Goal: Task Accomplishment & Management: Complete application form

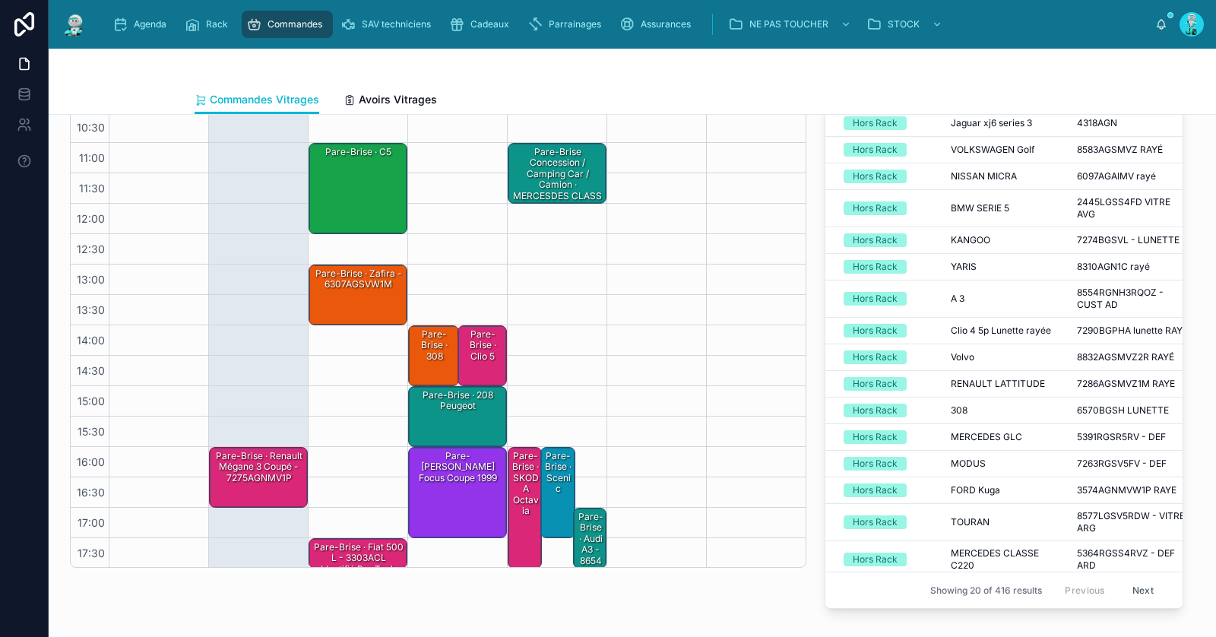
scroll to position [97, 0]
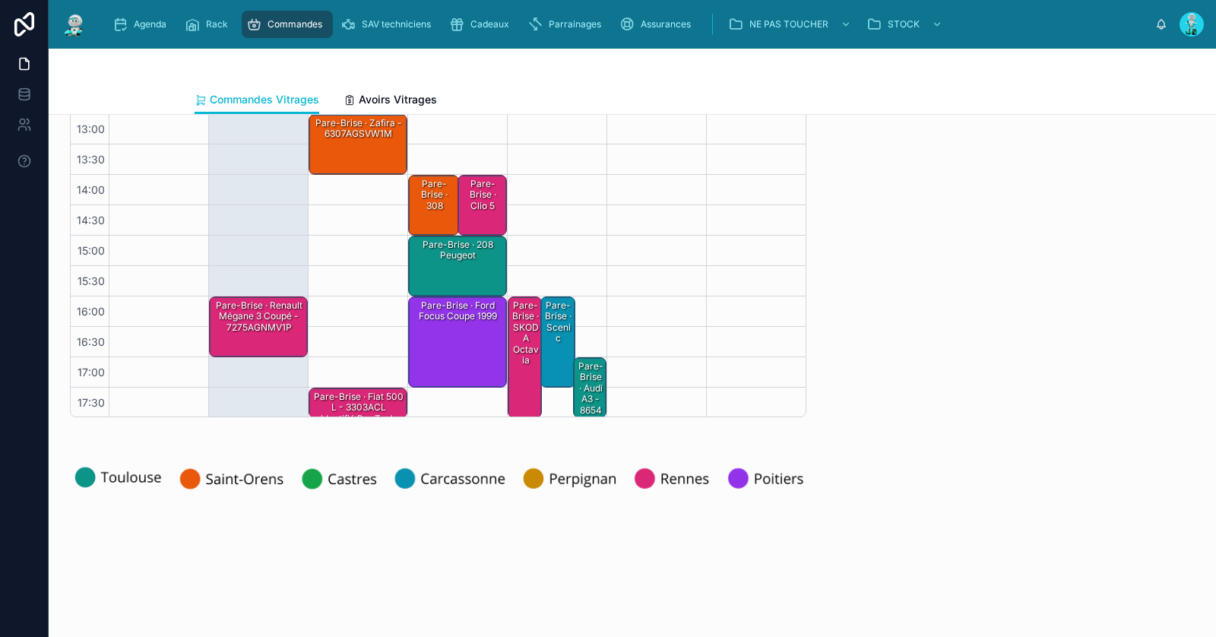
scroll to position [246, 0]
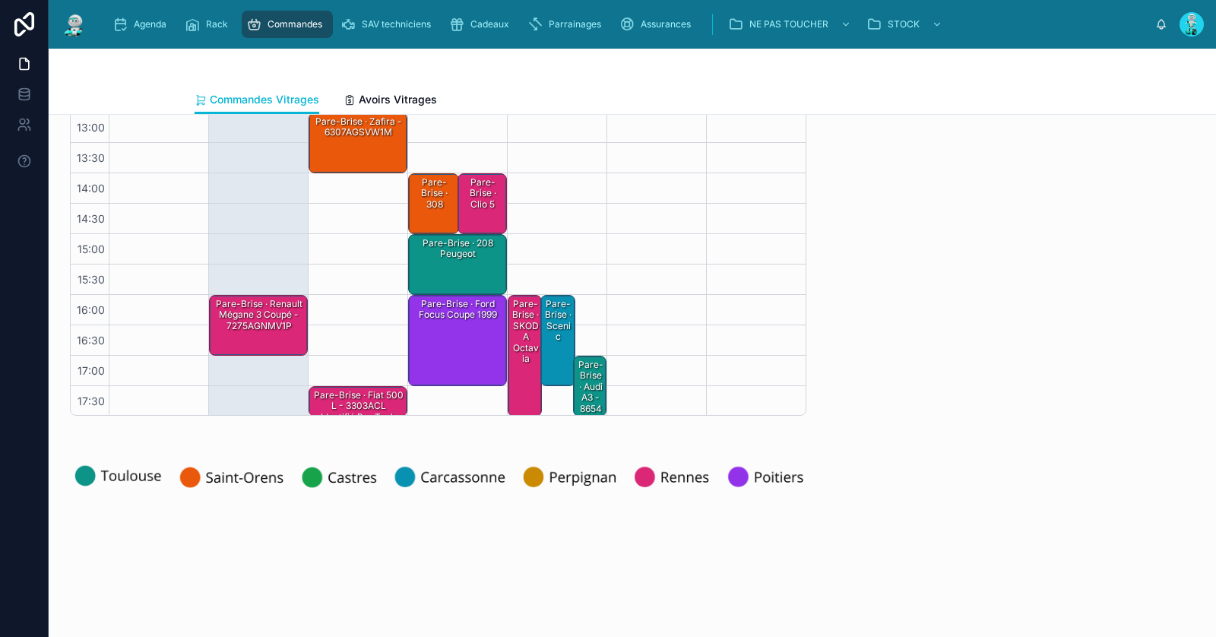
click at [287, 315] on div "Pare-Brise · Renault Mégane 3 coupé - 7275AGNMV1P" at bounding box center [259, 315] width 94 height 36
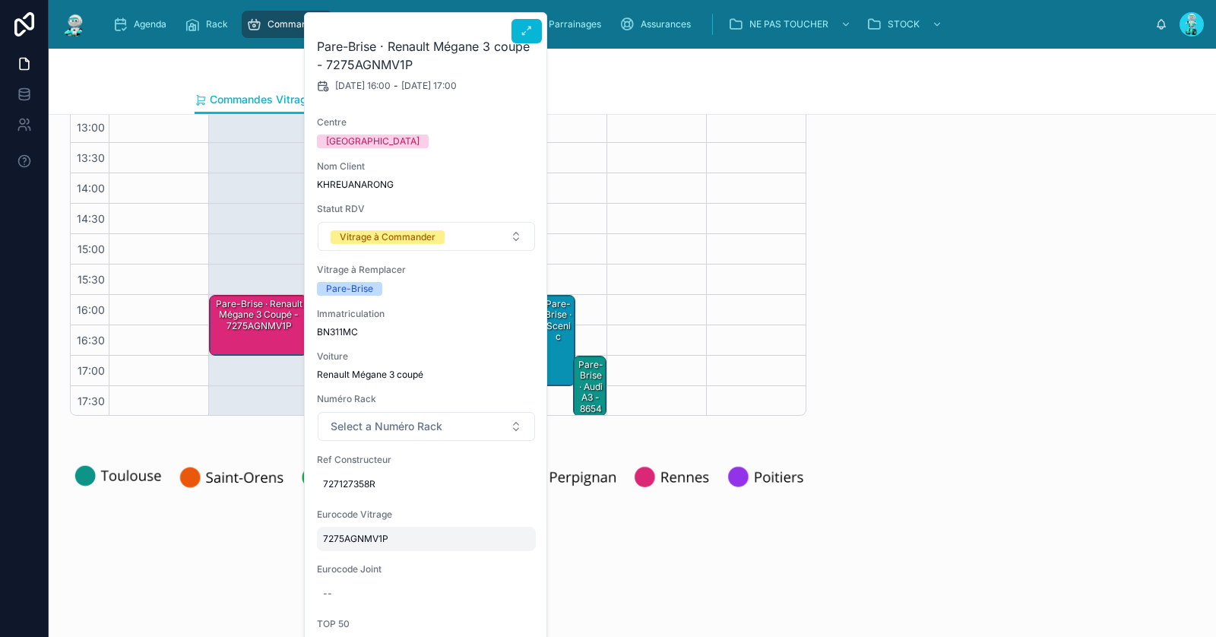
click at [357, 538] on span "7275AGNMV1P" at bounding box center [426, 539] width 207 height 12
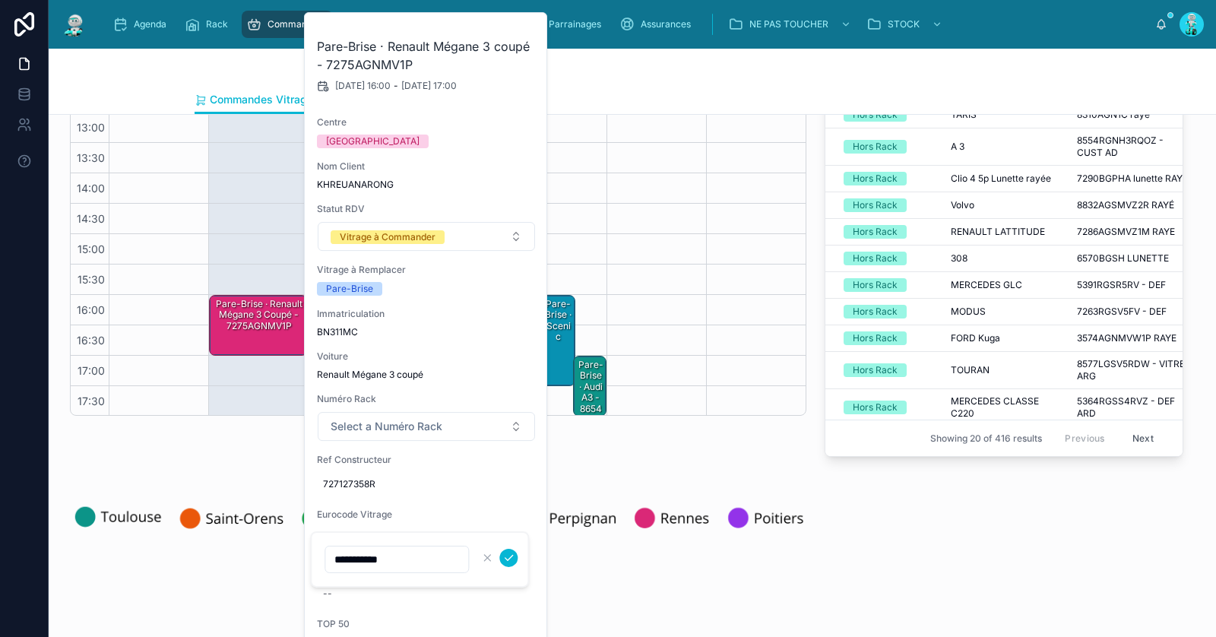
click at [364, 560] on input "**********" at bounding box center [396, 559] width 143 height 21
click at [263, 322] on div "Pare-Brise · Renault Mégane 3 coupé - 7275AGNMV1P" at bounding box center [259, 315] width 94 height 36
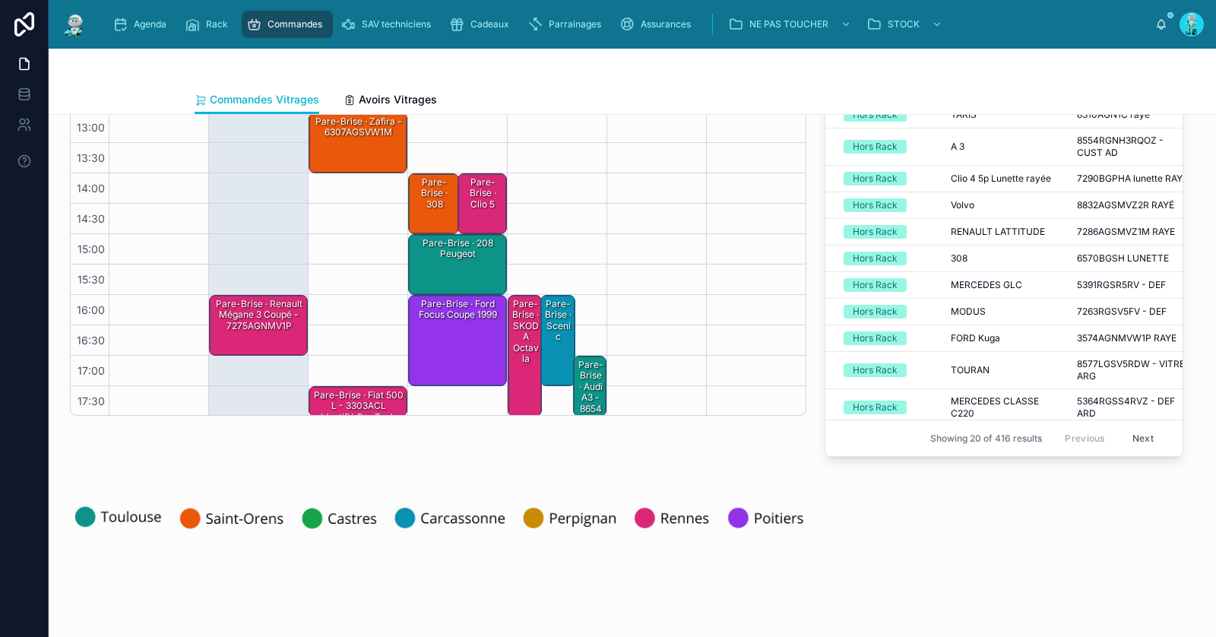
click at [269, 306] on div "Pare-Brise · Renault Mégane 3 coupé - 7275AGNMV1P" at bounding box center [259, 315] width 94 height 36
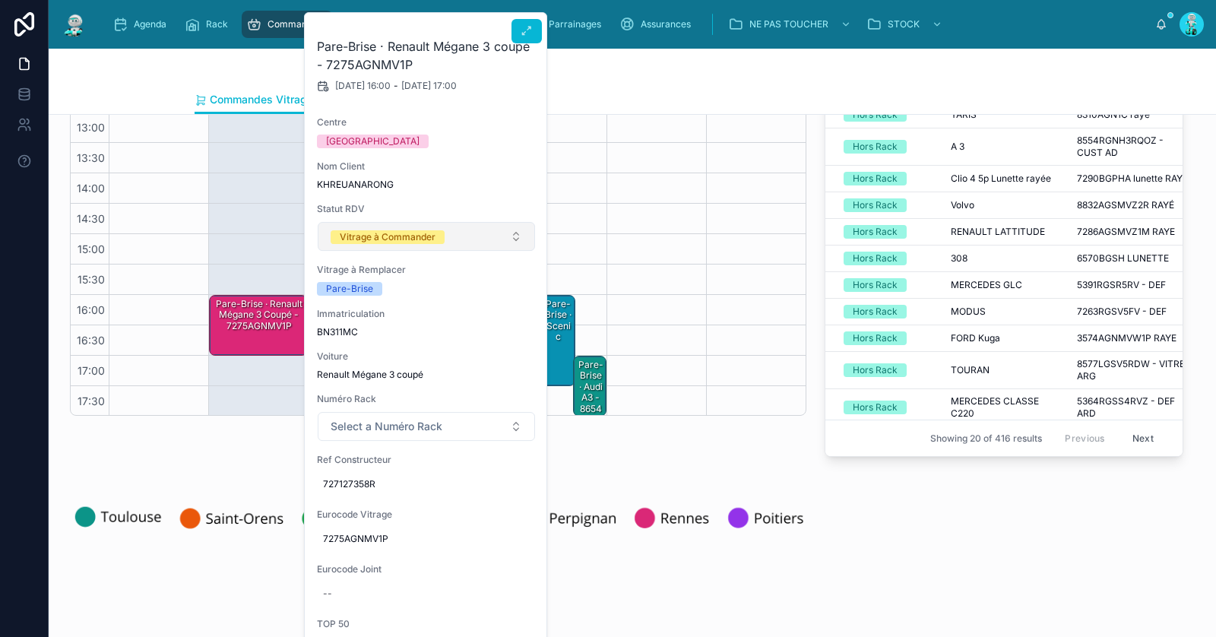
click at [368, 235] on div "Vitrage à Commander" at bounding box center [388, 237] width 96 height 14
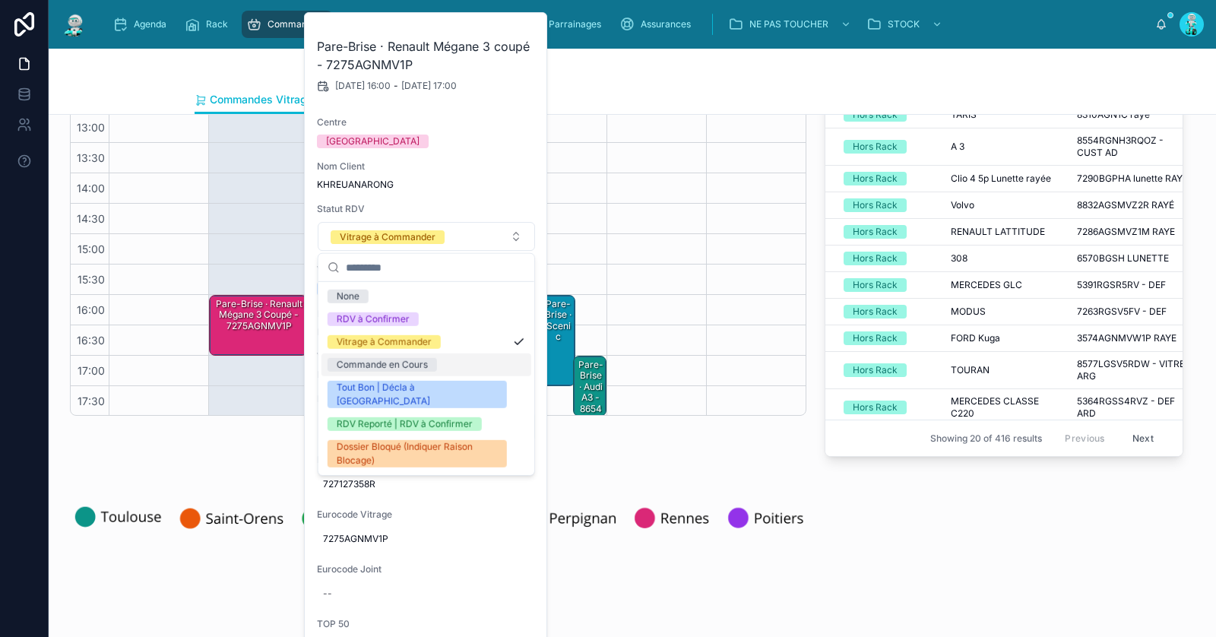
click at [384, 371] on div "Commande en Cours" at bounding box center [427, 365] width 210 height 23
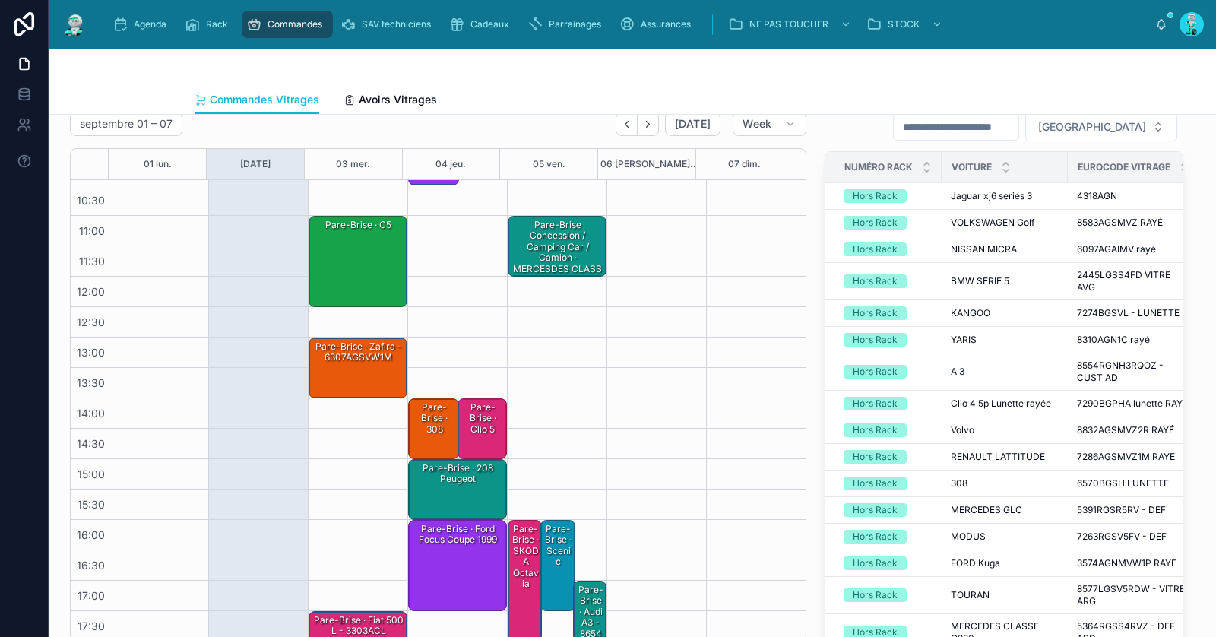
scroll to position [0, 0]
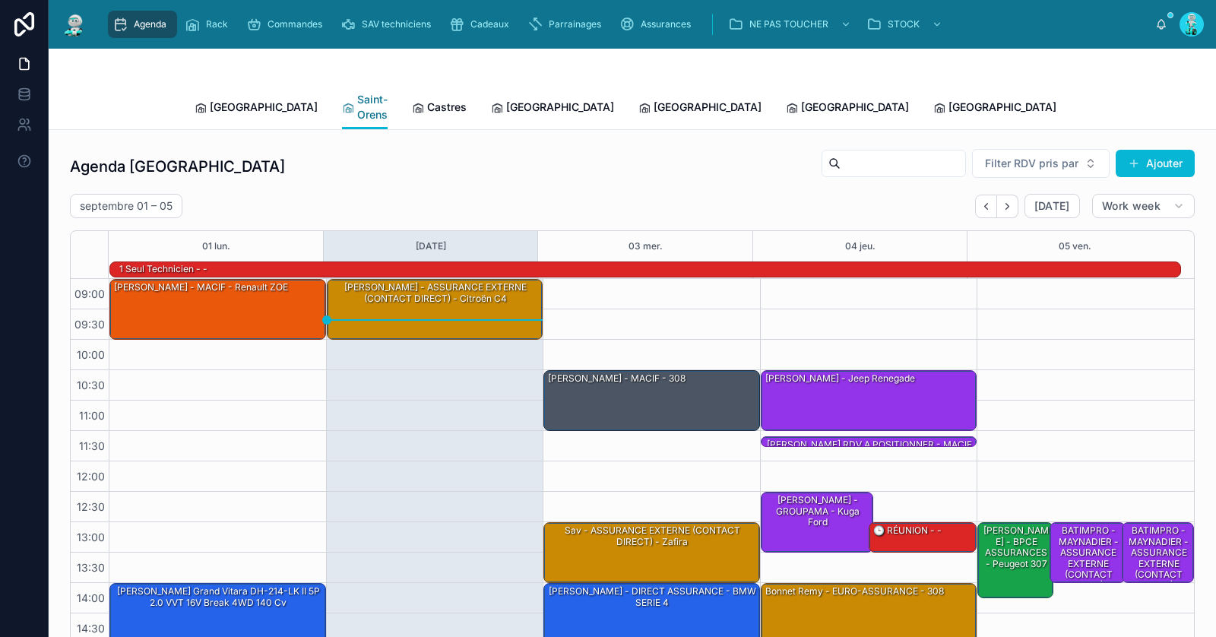
scroll to position [398, 0]
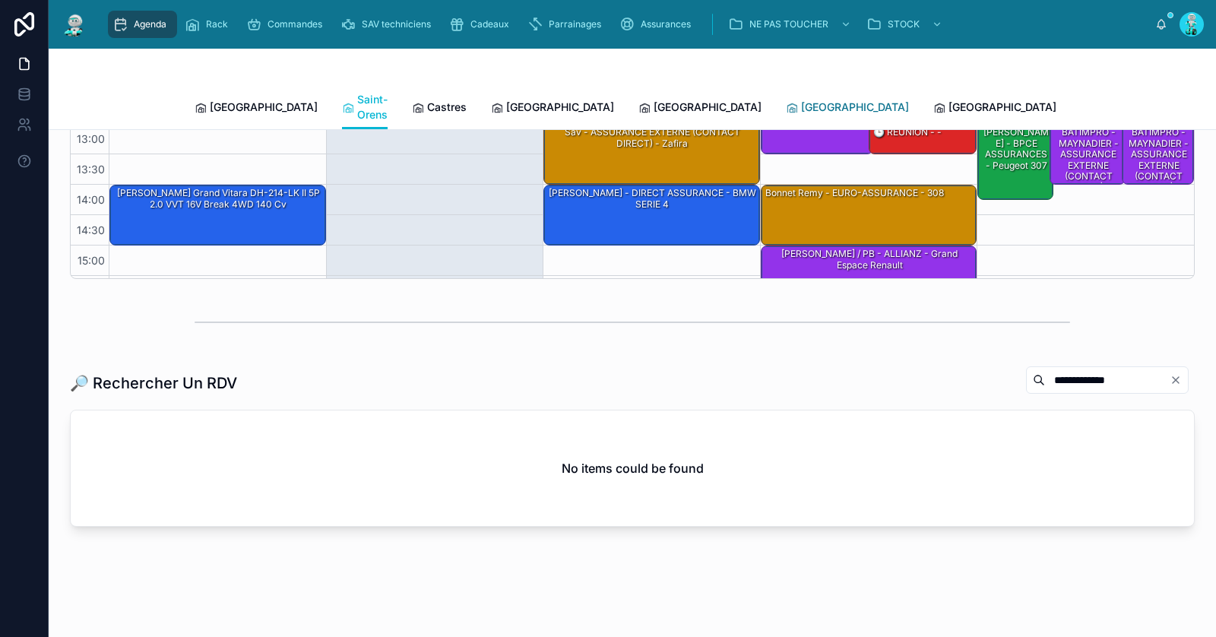
click at [801, 100] on span "[GEOGRAPHIC_DATA]" at bounding box center [855, 107] width 108 height 15
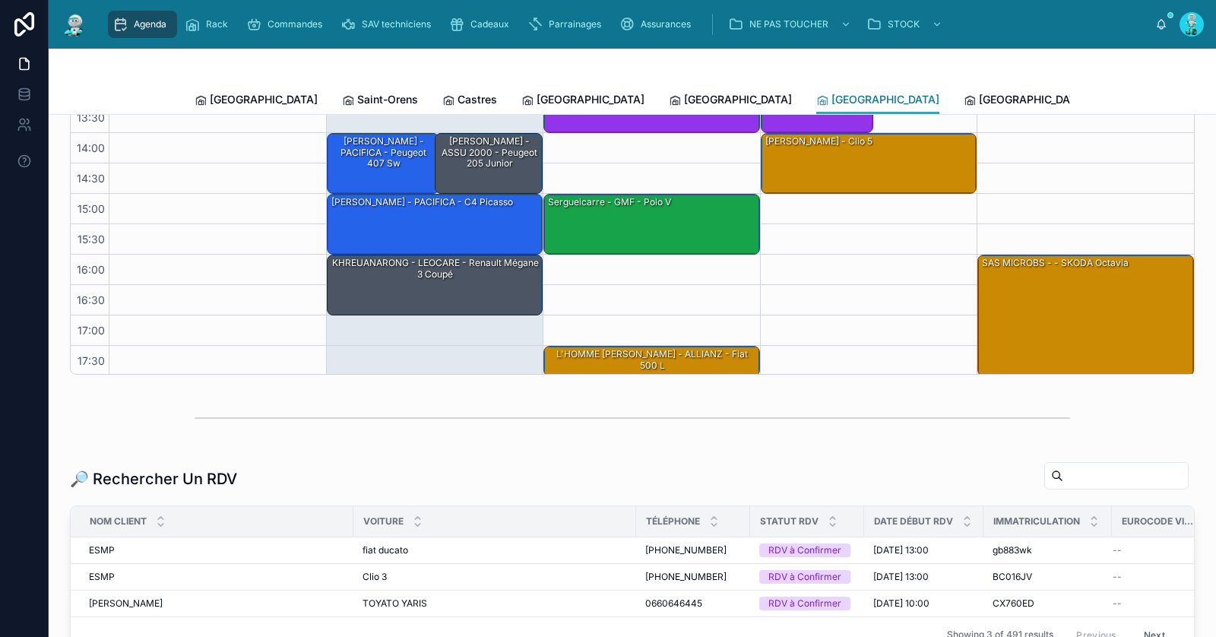
scroll to position [129, 0]
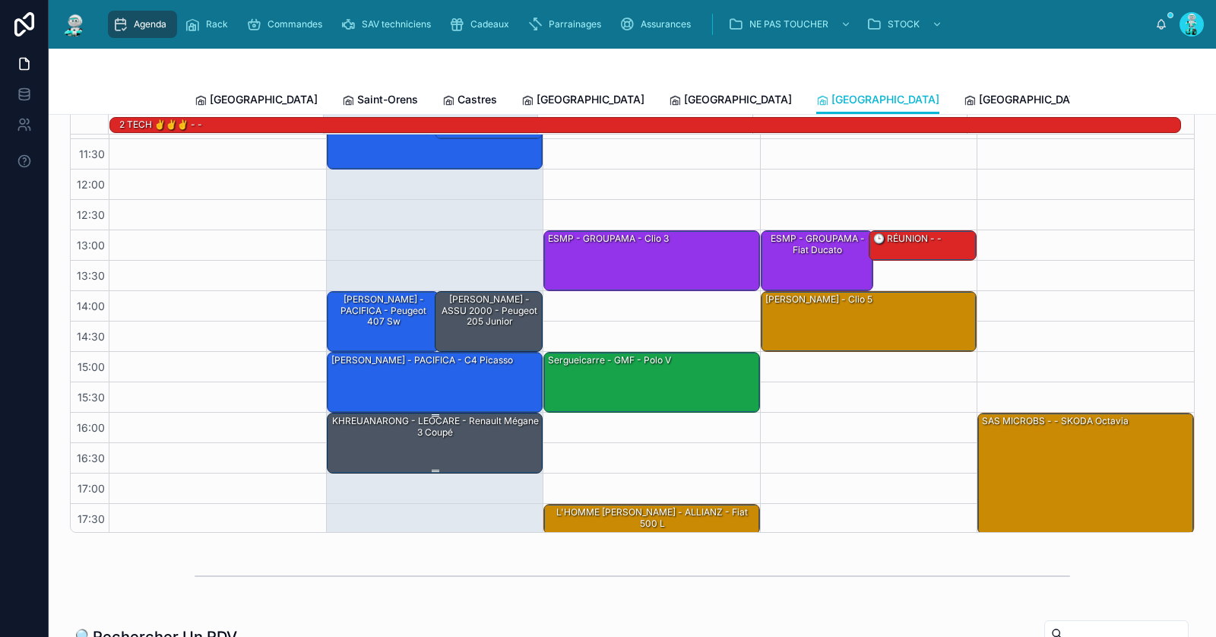
click at [388, 440] on div "KHREUANARONG - LEOCARE - Renault Mégane 3 coupé" at bounding box center [436, 443] width 212 height 58
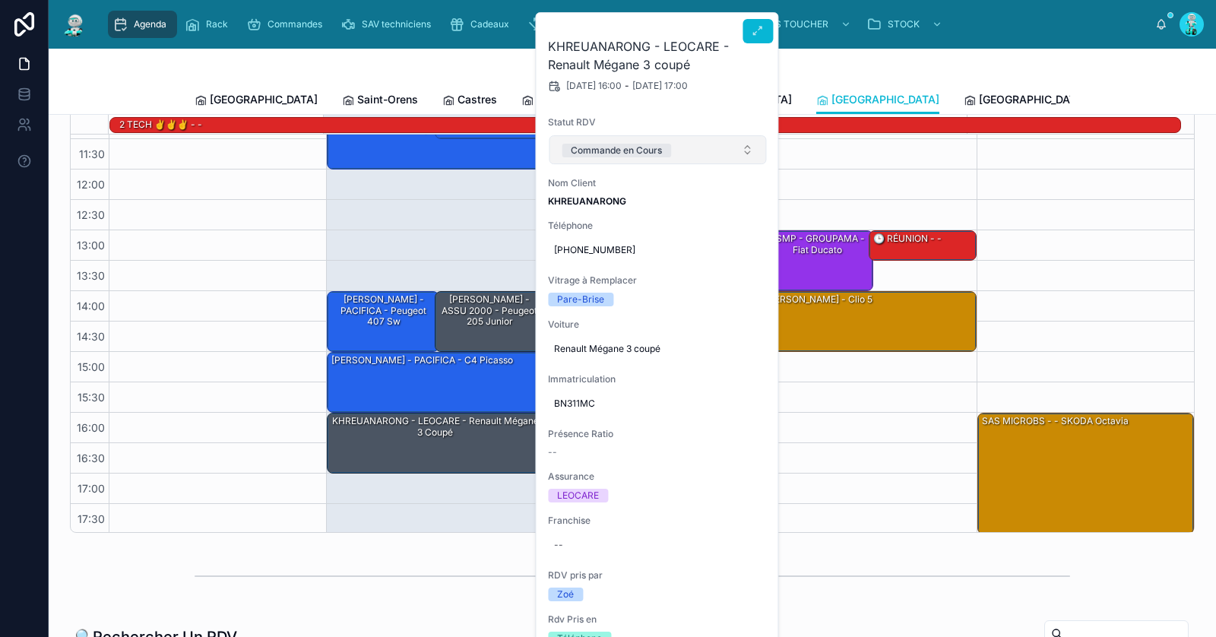
click at [600, 152] on div "Commande en Cours" at bounding box center [616, 151] width 91 height 14
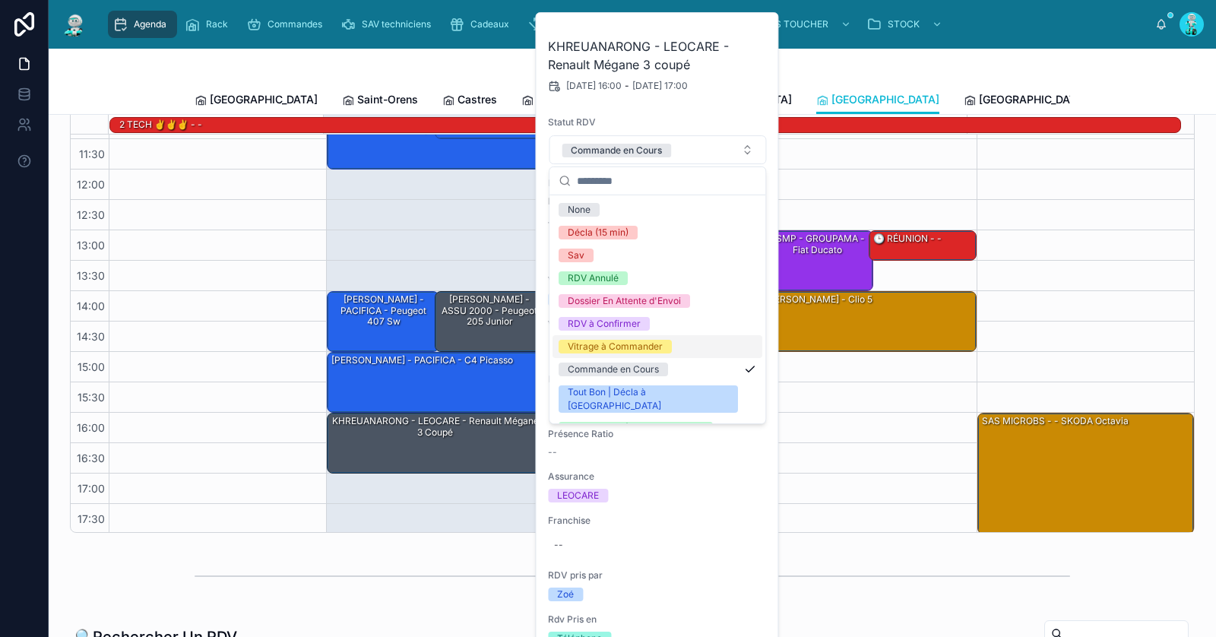
click at [605, 352] on div "Vitrage à Commander" at bounding box center [615, 347] width 95 height 14
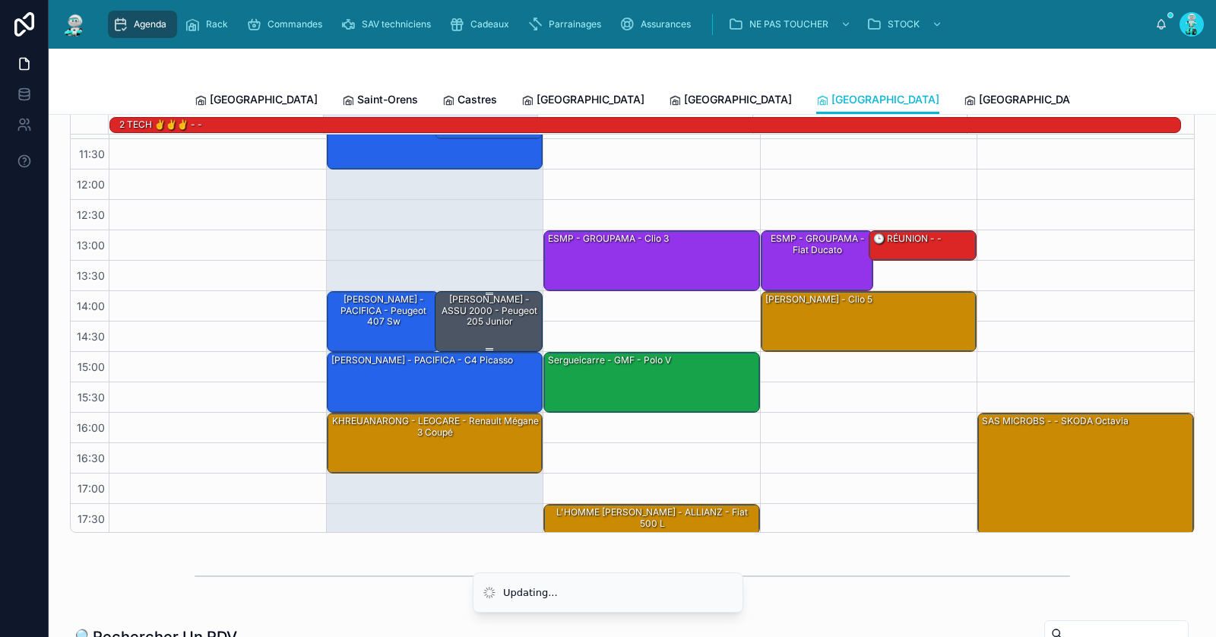
drag, startPoint x: 471, startPoint y: 441, endPoint x: 506, endPoint y: 344, distance: 102.4
click at [471, 440] on div "KHREUANARONG - LEOCARE - Renault Mégane 3 coupé" at bounding box center [436, 443] width 212 height 58
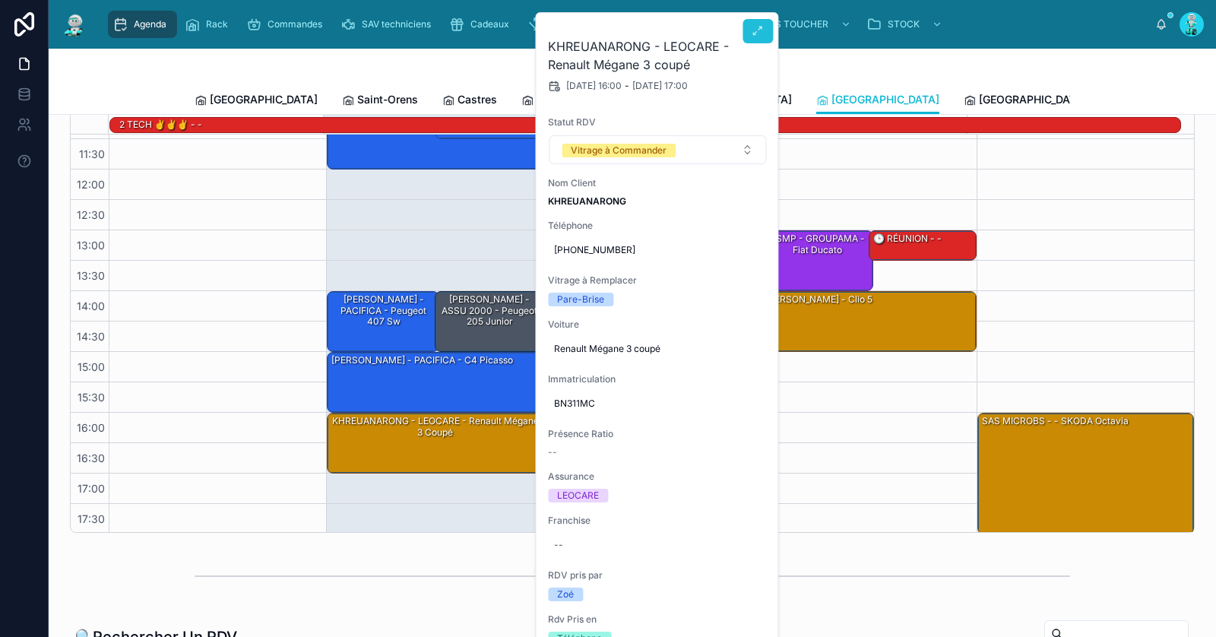
click at [763, 25] on icon at bounding box center [758, 31] width 12 height 12
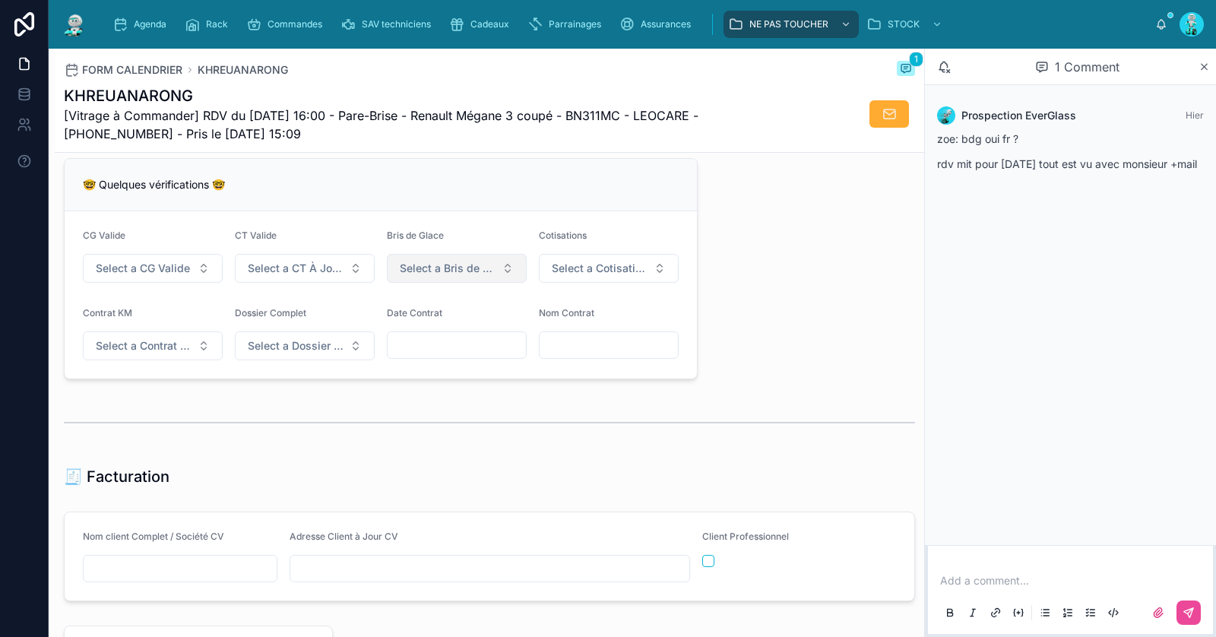
scroll to position [1663, 0]
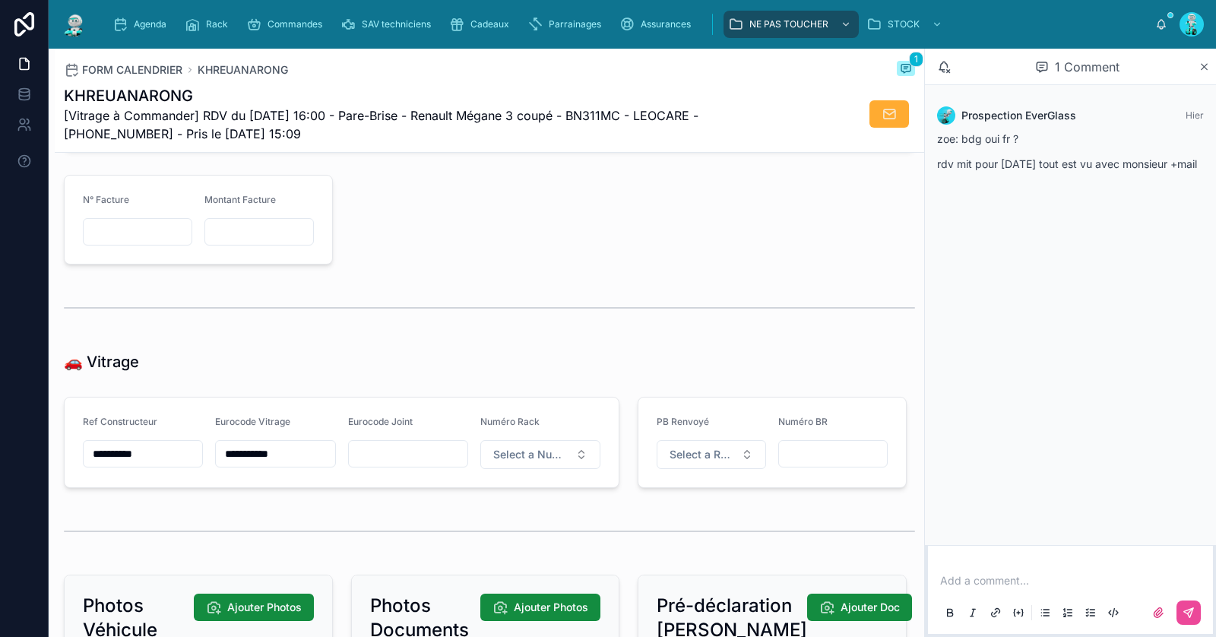
click at [247, 457] on input "**********" at bounding box center [275, 453] width 119 height 21
click at [939, 585] on div "Add a comment..." at bounding box center [1070, 596] width 267 height 64
click at [947, 580] on p at bounding box center [1073, 580] width 267 height 15
click at [1196, 607] on button at bounding box center [1189, 613] width 24 height 24
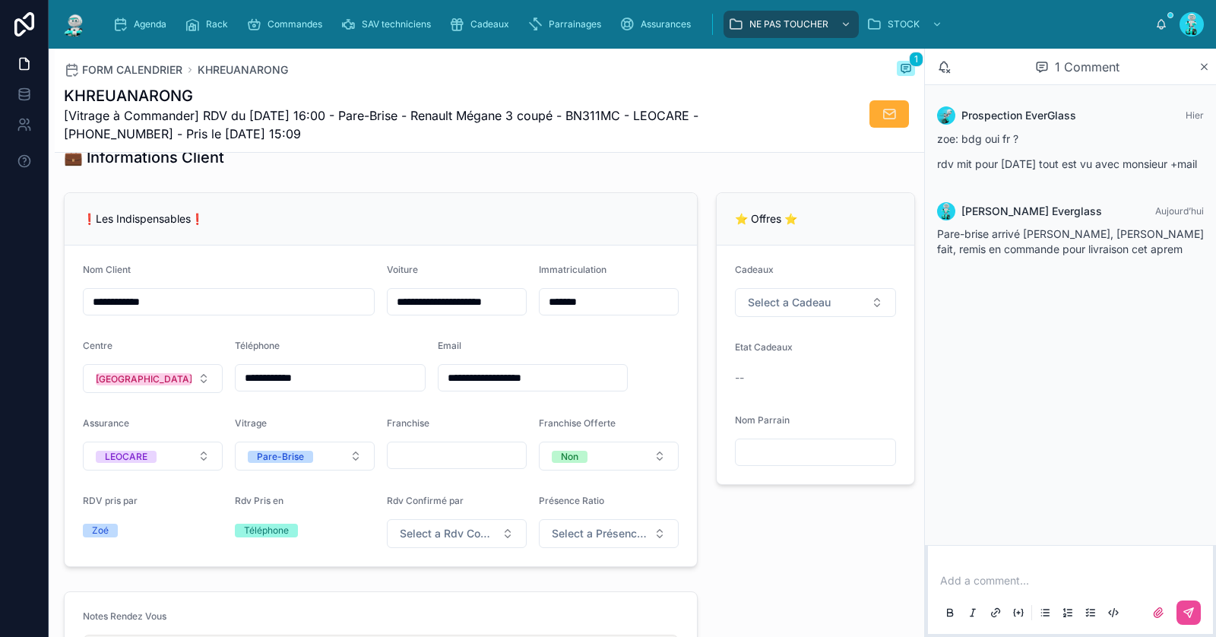
scroll to position [0, 0]
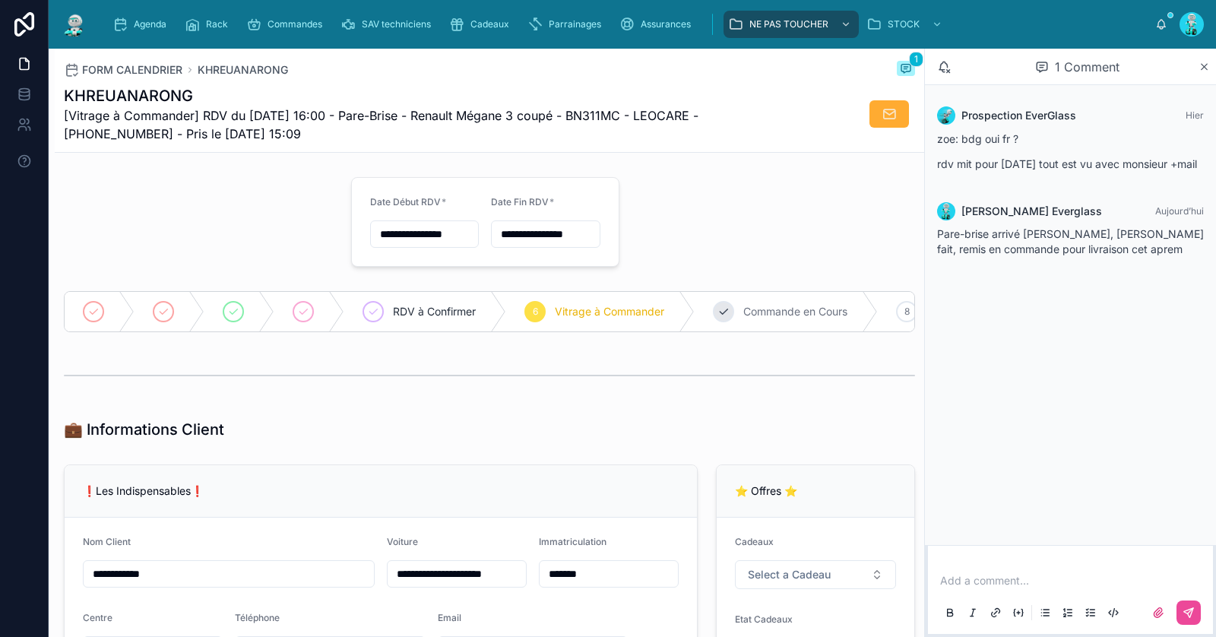
click at [792, 315] on span "Commande en Cours" at bounding box center [796, 311] width 104 height 15
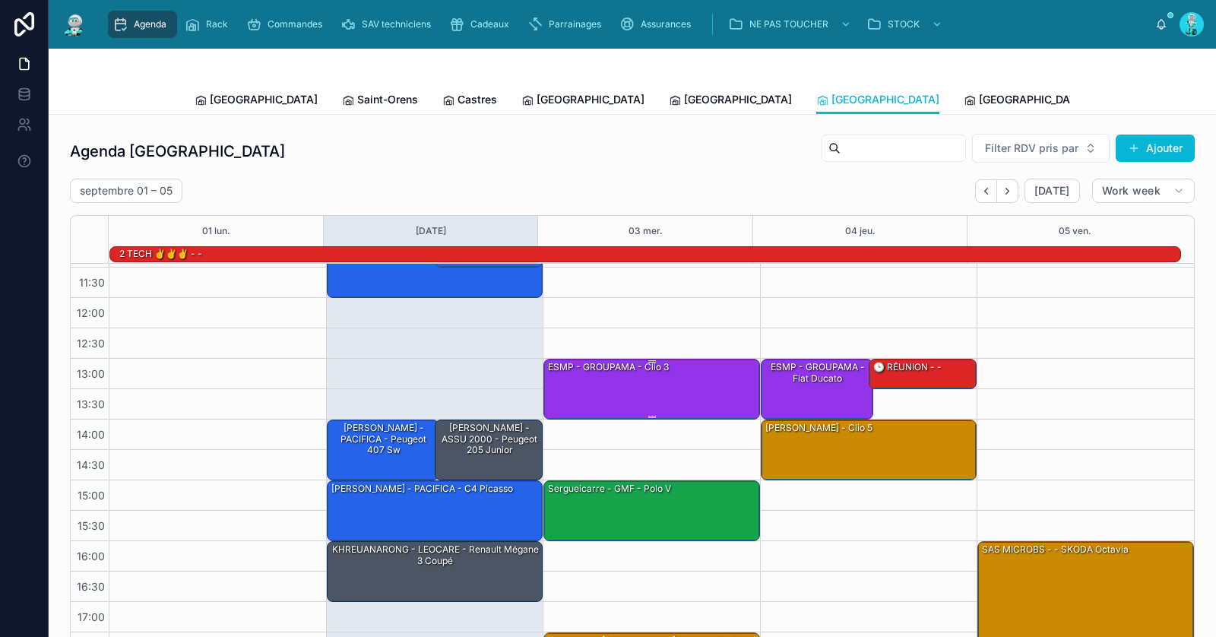
scroll to position [147, 0]
